Goal: Task Accomplishment & Management: Use online tool/utility

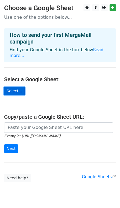
click at [17, 87] on link "Select..." at bounding box center [14, 91] width 21 height 9
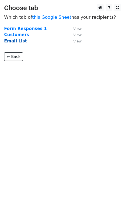
click at [15, 41] on strong "Email List" at bounding box center [15, 41] width 23 height 5
